Goal: Information Seeking & Learning: Find specific fact

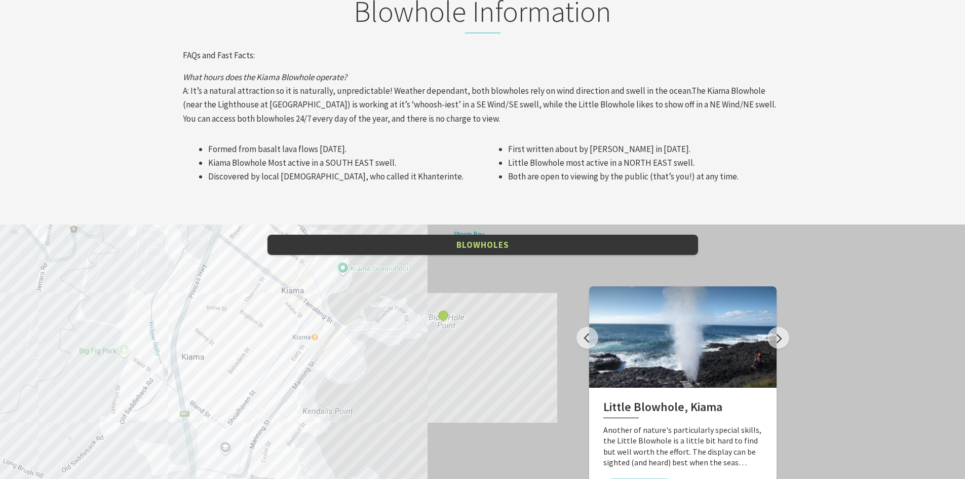
scroll to position [1322, 0]
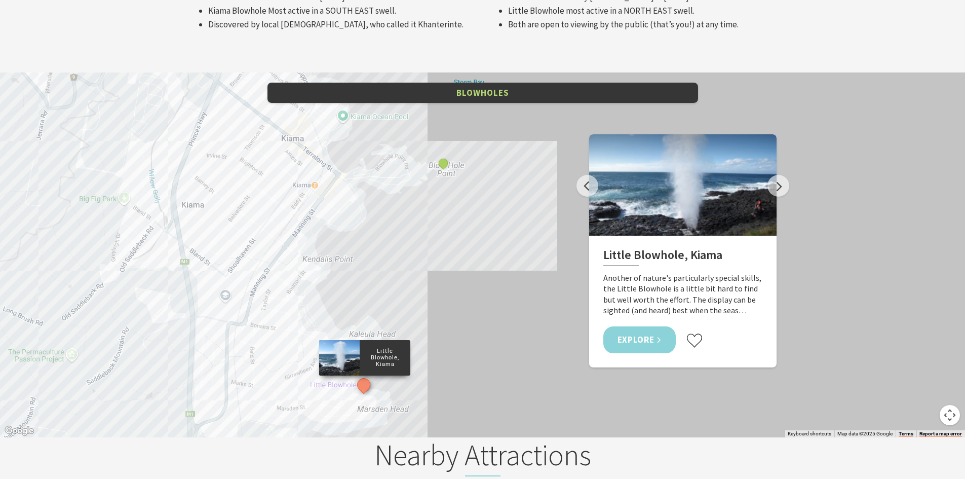
click at [647, 326] on link "Explore" at bounding box center [639, 339] width 73 height 27
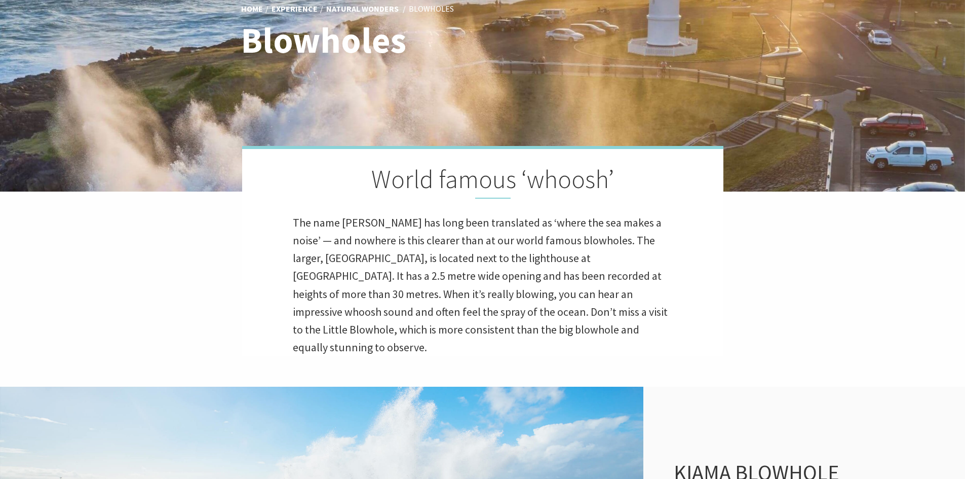
scroll to position [157, 0]
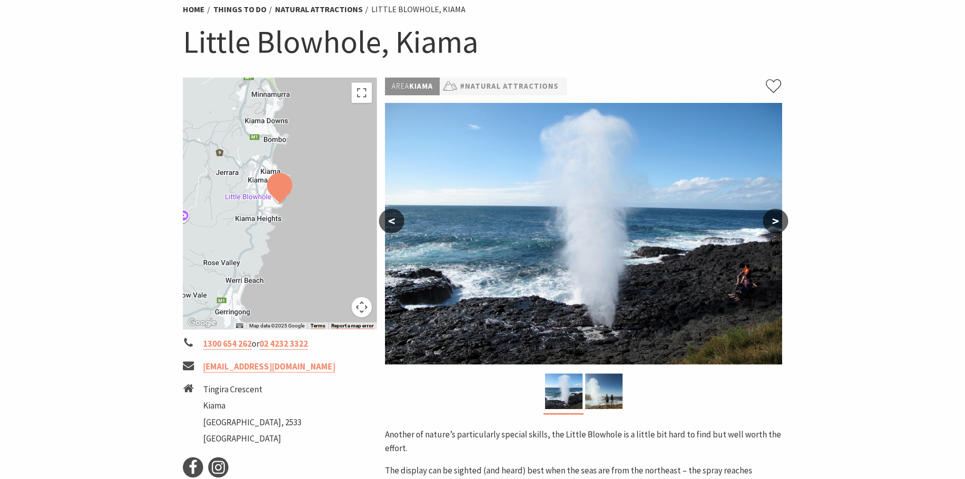
scroll to position [101, 0]
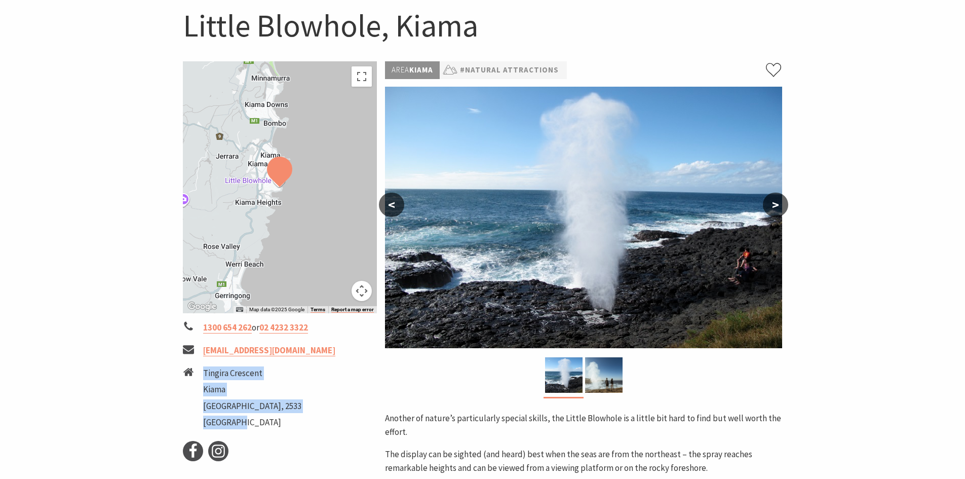
drag, startPoint x: 204, startPoint y: 371, endPoint x: 299, endPoint y: 408, distance: 102.1
click at [299, 408] on li "Tingira Crescent Kiama New South Wales, 2533 Australia" at bounding box center [280, 398] width 194 height 65
copy ul "Tingira Crescent Kiama New South Wales, 2533 Australia"
